Goal: Go to known website: Access a specific website the user already knows

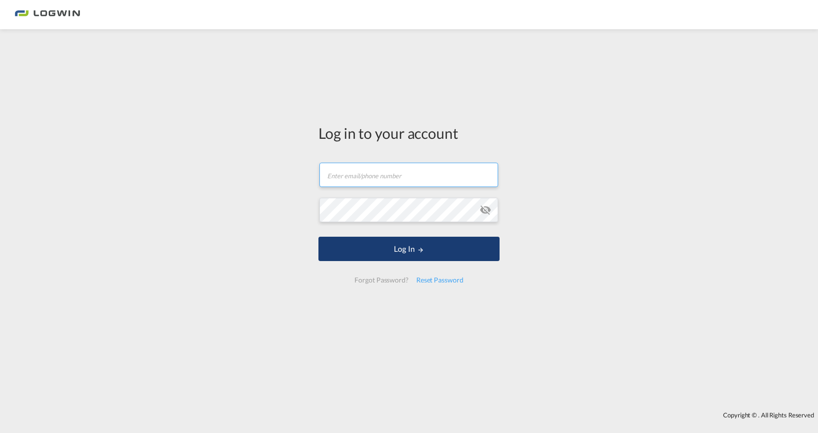
type input "[EMAIL_ADDRESS][DOMAIN_NAME]"
click at [408, 253] on button "Log In" at bounding box center [408, 249] width 181 height 24
